Goal: Navigation & Orientation: Go to known website

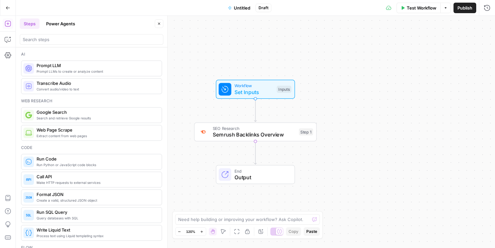
scroll to position [829, 0]
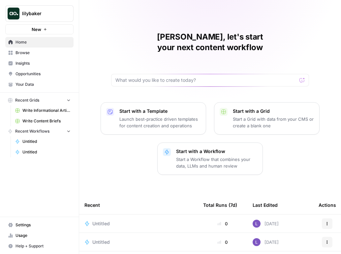
click at [36, 7] on button "lilybaker" at bounding box center [39, 13] width 68 height 16
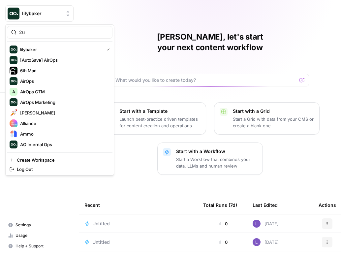
type input "2"
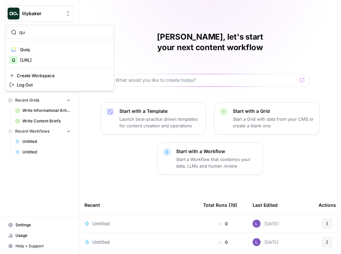
type input "qu"
click at [33, 59] on span "[URL]" at bounding box center [63, 60] width 87 height 7
